Goal: Communication & Community: Answer question/provide support

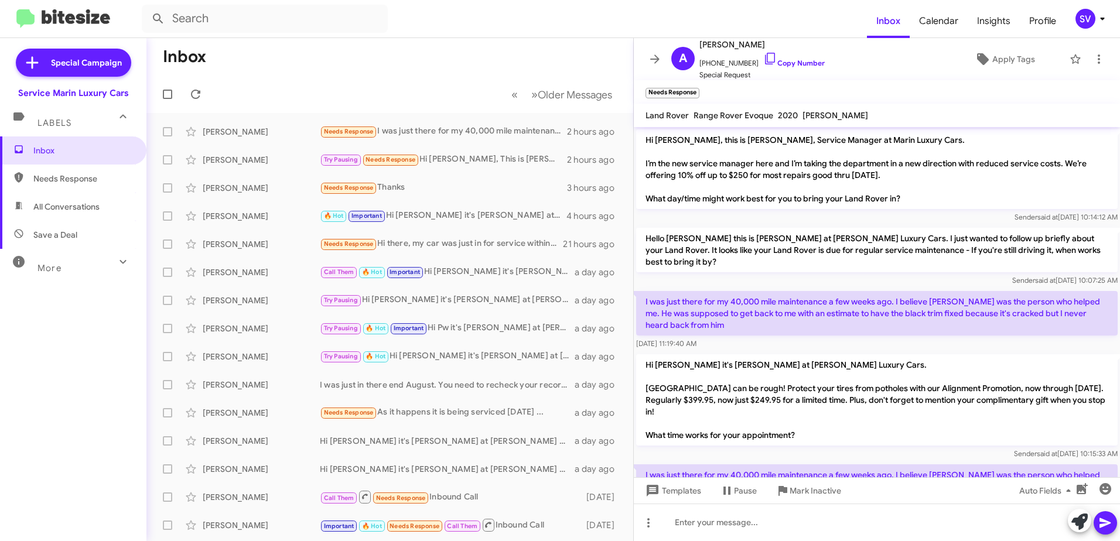
scroll to position [51, 0]
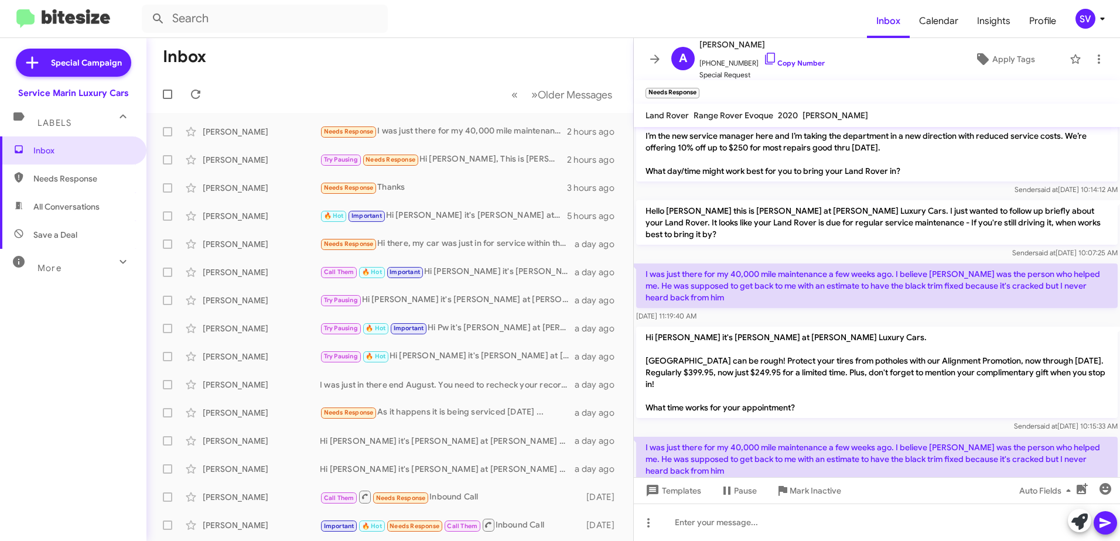
scroll to position [51, 0]
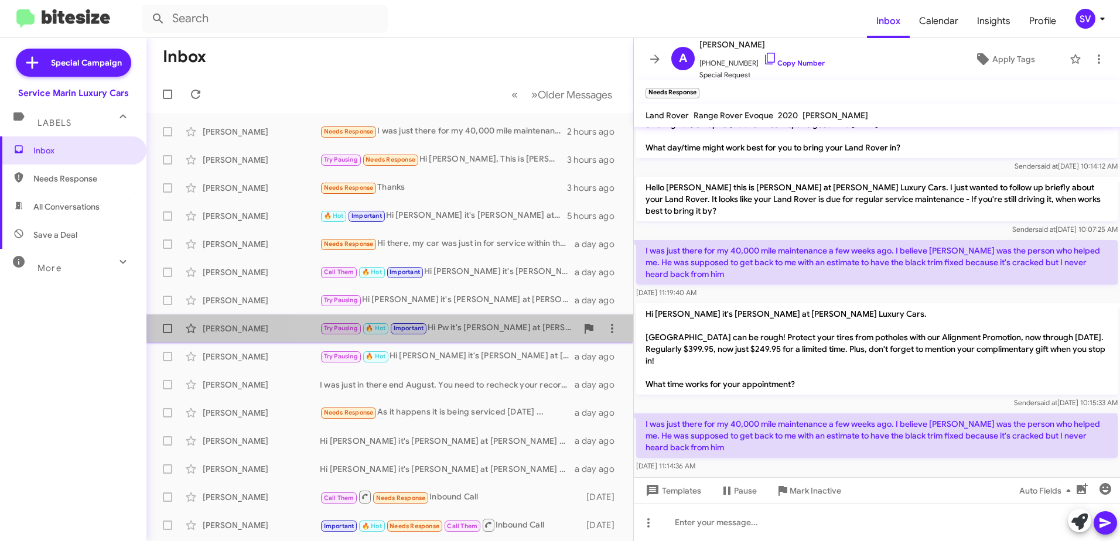
click at [494, 327] on div "Try Pausing 🔥 Hot Important Hi Pw it's [PERSON_NAME] at [PERSON_NAME] Luxury Ca…" at bounding box center [448, 328] width 257 height 13
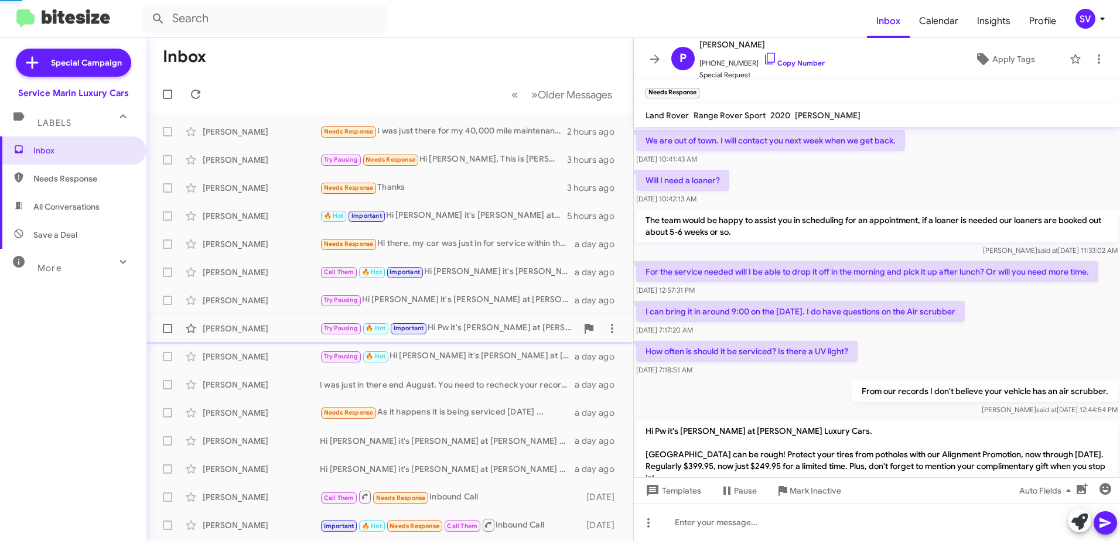
scroll to position [128, 0]
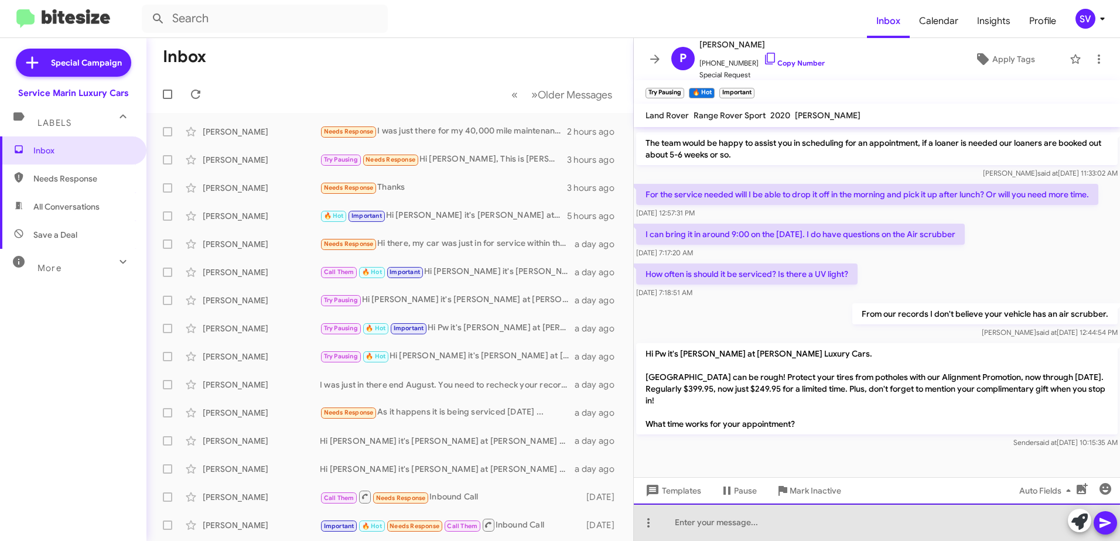
click at [731, 528] on div at bounding box center [877, 522] width 486 height 37
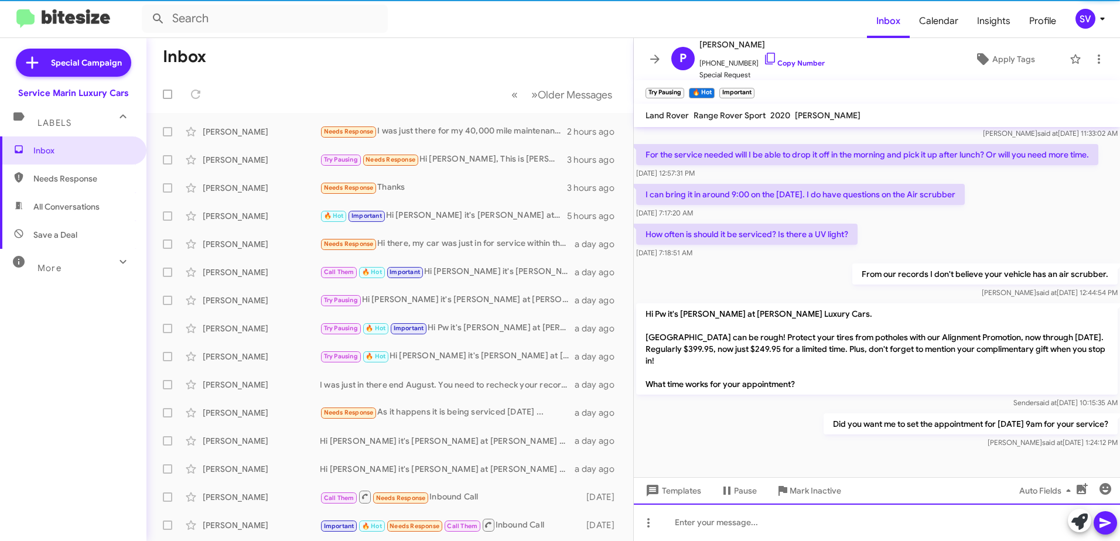
scroll to position [171, 0]
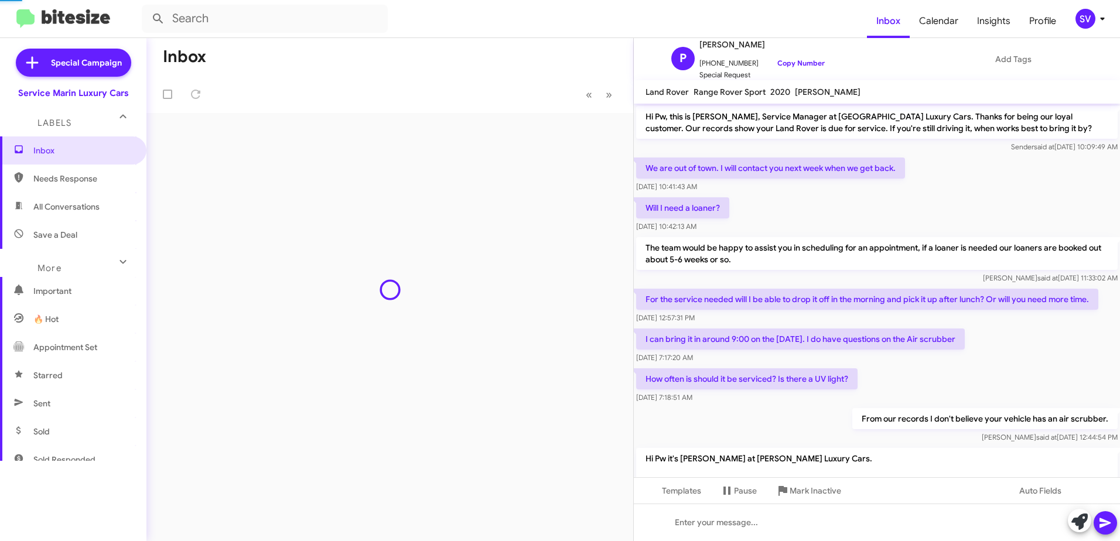
scroll to position [148, 0]
